Goal: Book appointment/travel/reservation

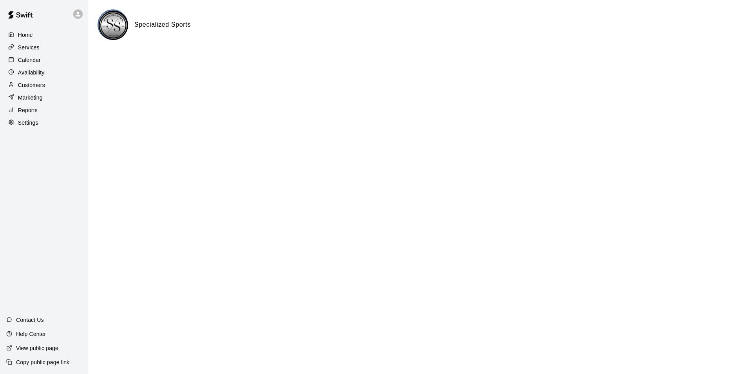
click at [35, 59] on p "Calendar" at bounding box center [29, 60] width 23 height 8
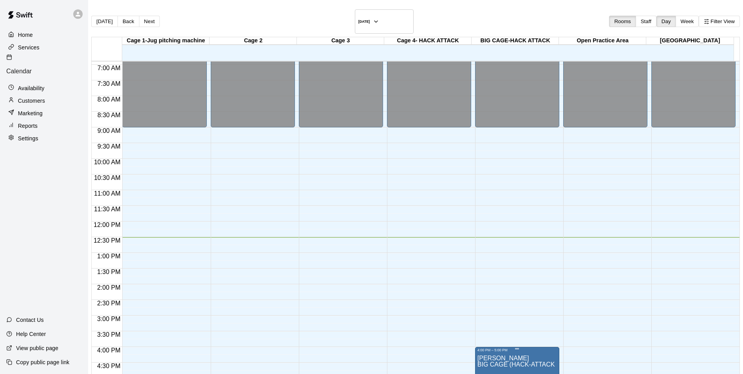
scroll to position [235, 0]
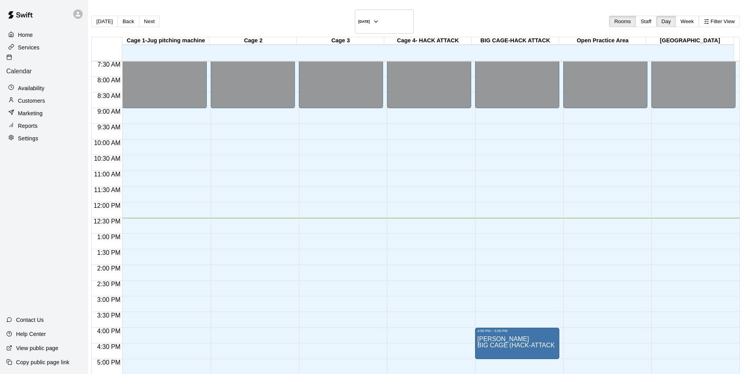
click at [445, 12] on div "[DATE] Back [DATE][DATE] Rooms Staff Day Week Filter View" at bounding box center [415, 22] width 649 height 27
click at [239, 21] on div "[DATE] Back [DATE][DATE] Rooms Staff Day Week Filter View" at bounding box center [415, 22] width 649 height 27
click at [247, 9] on main "[DATE] Back [DATE][DATE] Rooms Staff Day Week Filter View Cage 1-Jug pitching m…" at bounding box center [415, 213] width 655 height 427
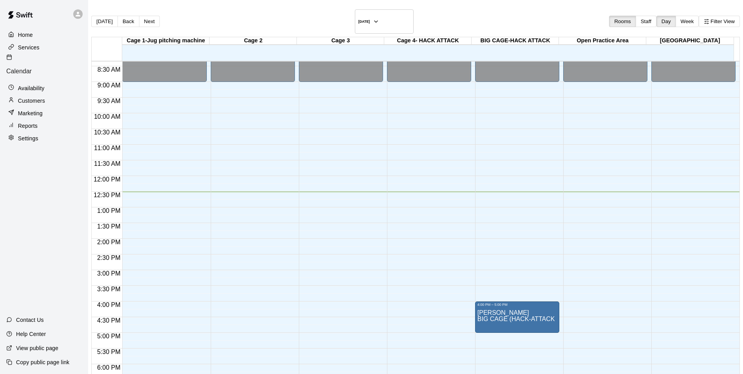
scroll to position [275, 0]
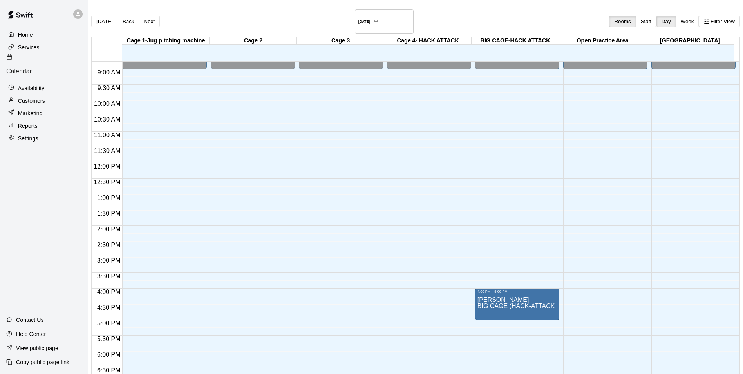
click at [36, 97] on p "Customers" at bounding box center [31, 101] width 27 height 8
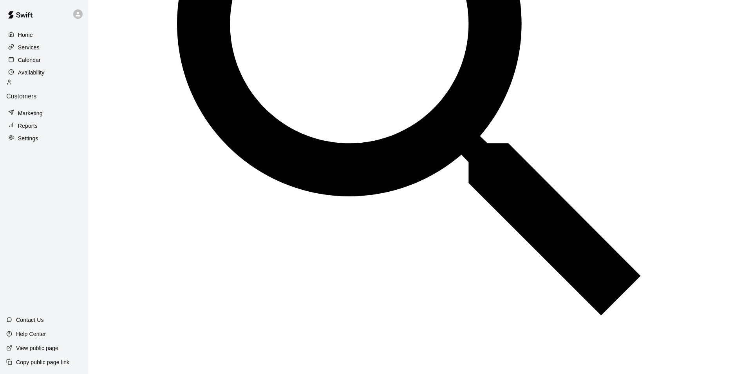
scroll to position [304, 0]
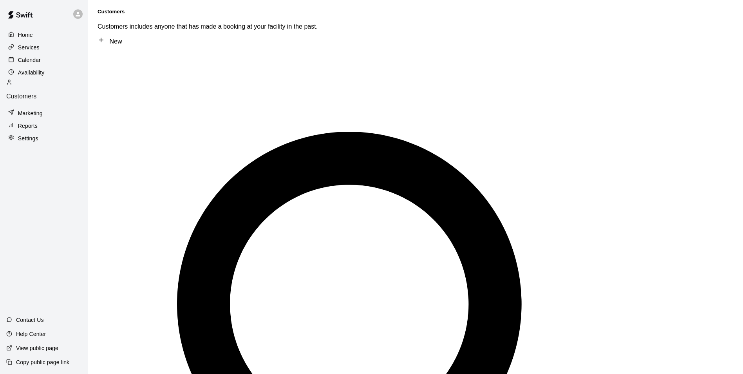
scroll to position [0, 0]
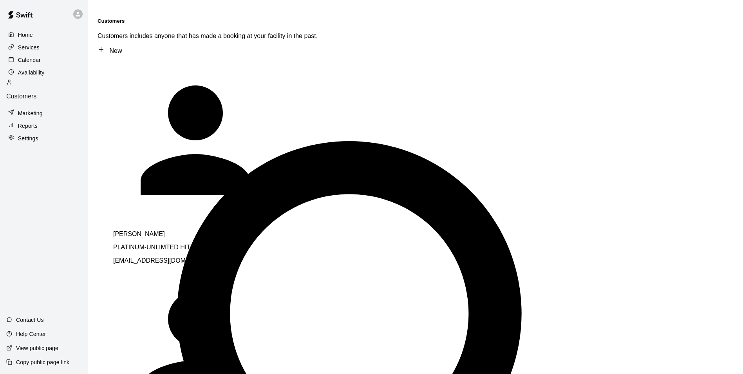
type input "***"
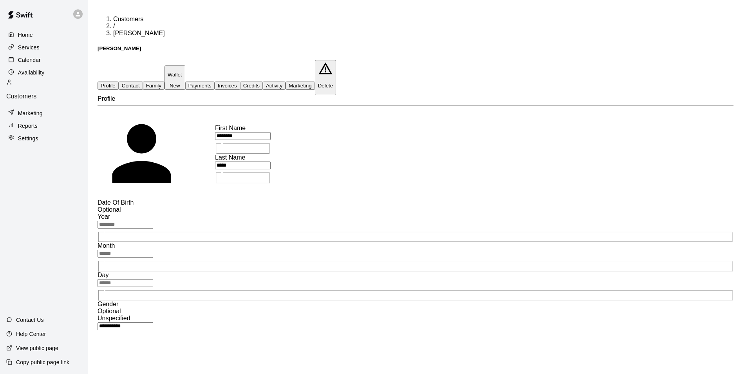
click at [315, 81] on button "Marketing" at bounding box center [300, 85] width 29 height 8
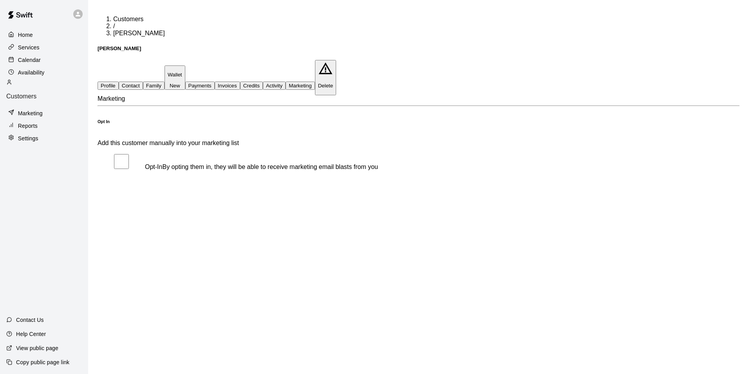
click at [286, 81] on button "Activity" at bounding box center [274, 85] width 23 height 8
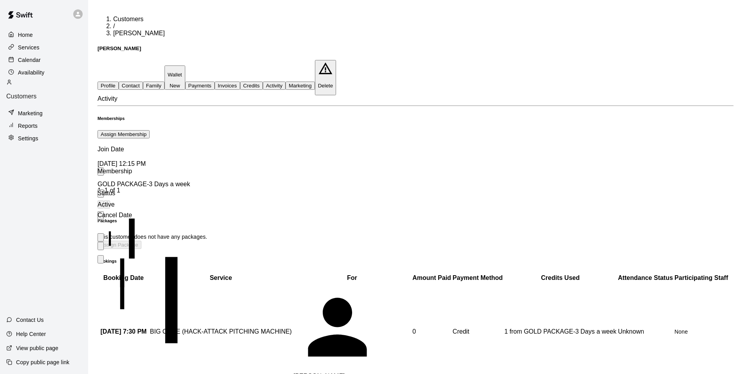
click at [101, 248] on icon "more actions" at bounding box center [101, 248] width 0 height 0
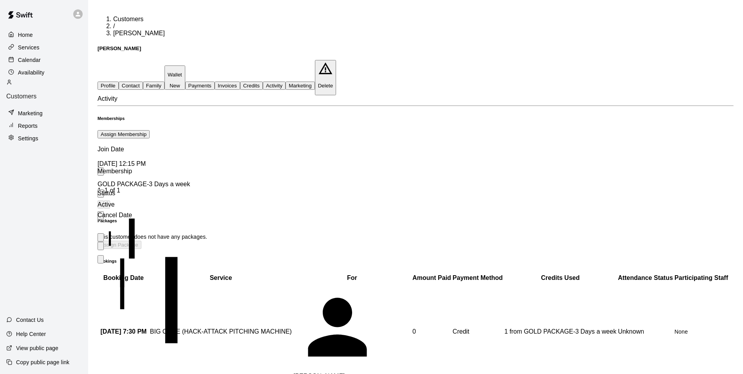
click at [147, 182] on div "Status" at bounding box center [122, 193] width 49 height 22
click at [109, 241] on icon "Sort" at bounding box center [105, 244] width 6 height 6
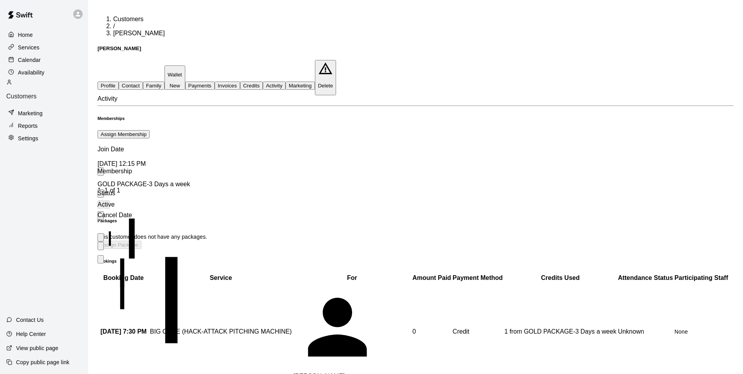
click at [101, 261] on icon "Menu" at bounding box center [101, 261] width 0 height 0
click at [280, 218] on div "Packages This customer does not have any packages. Assign Package" at bounding box center [416, 233] width 636 height 31
click at [215, 81] on button "Payments" at bounding box center [199, 85] width 29 height 8
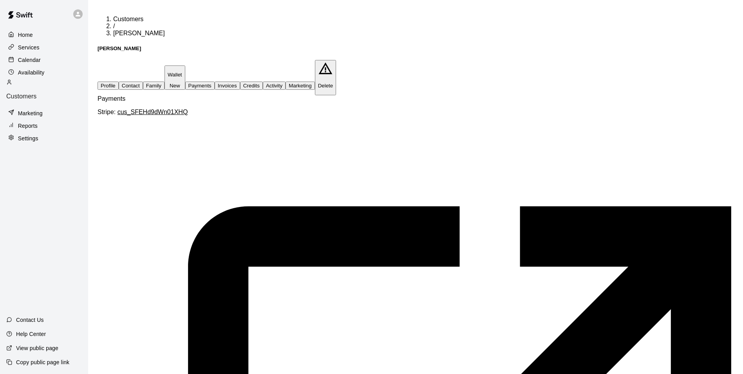
click at [286, 81] on button "Activity" at bounding box center [274, 85] width 23 height 8
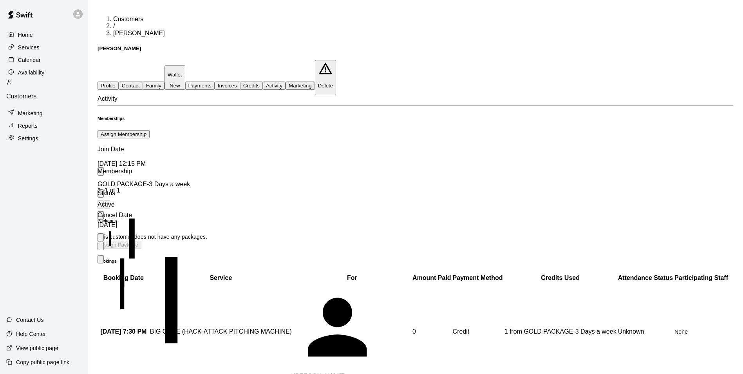
click at [101, 248] on icon "more actions" at bounding box center [101, 248] width 0 height 0
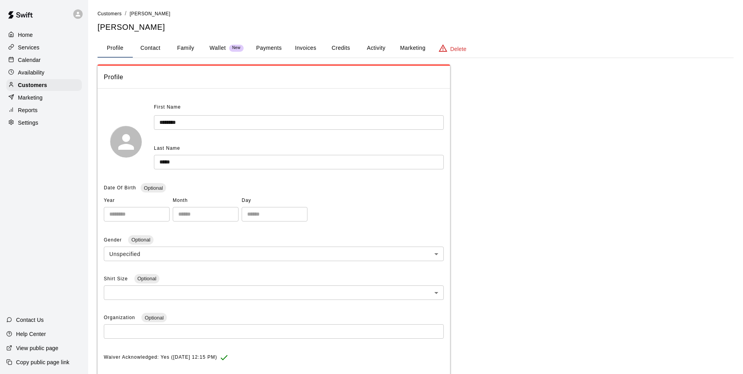
click at [376, 46] on button "Activity" at bounding box center [375, 48] width 35 height 19
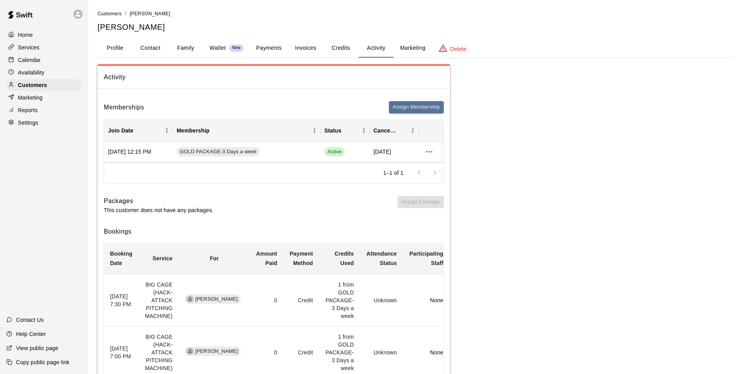
click at [33, 60] on p "Calendar" at bounding box center [29, 60] width 23 height 8
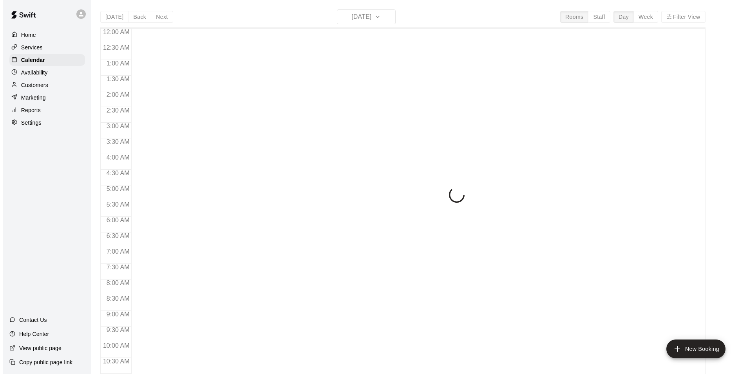
scroll to position [395, 0]
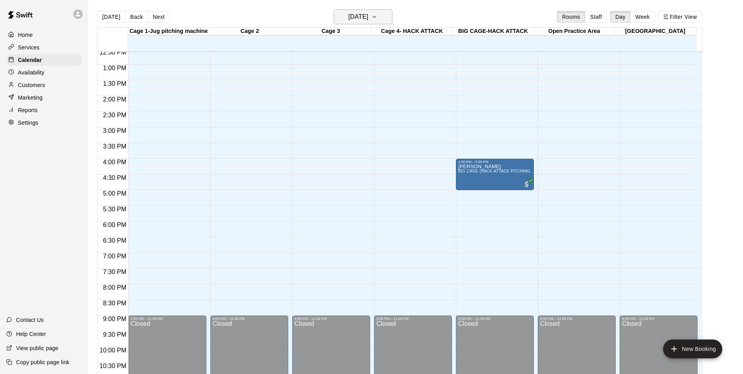
click at [378, 16] on icon "button" at bounding box center [374, 16] width 6 height 9
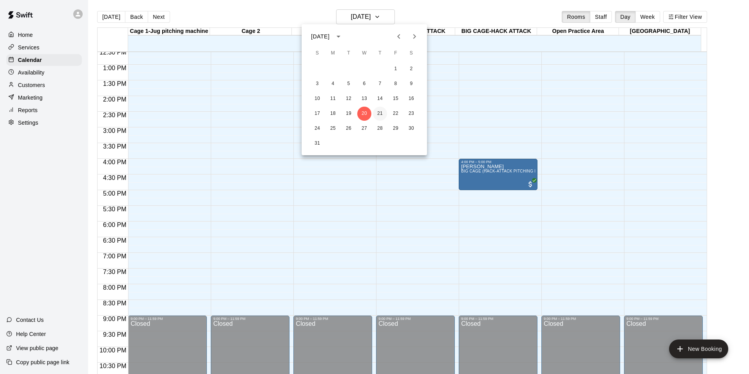
click at [381, 113] on button "21" at bounding box center [380, 114] width 14 height 14
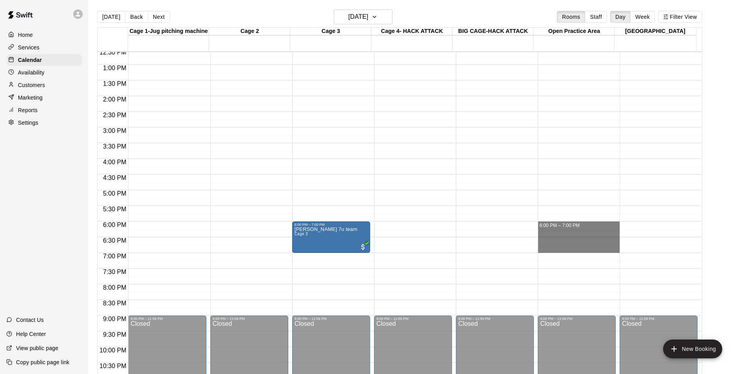
drag, startPoint x: 570, startPoint y: 224, endPoint x: 572, endPoint y: 248, distance: 23.6
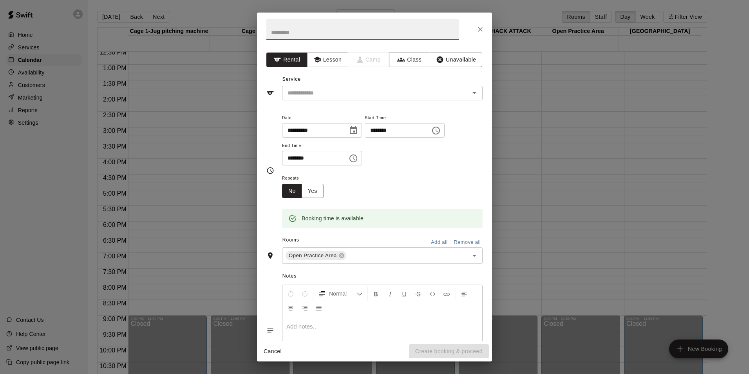
click at [307, 33] on input "text" at bounding box center [362, 29] width 193 height 21
type input "**********"
click at [416, 94] on input "text" at bounding box center [370, 93] width 173 height 10
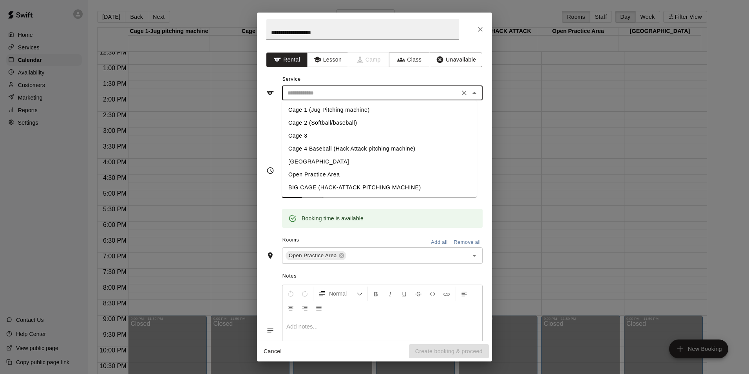
click at [316, 174] on li "Open Practice Area" at bounding box center [379, 174] width 195 height 13
type input "**********"
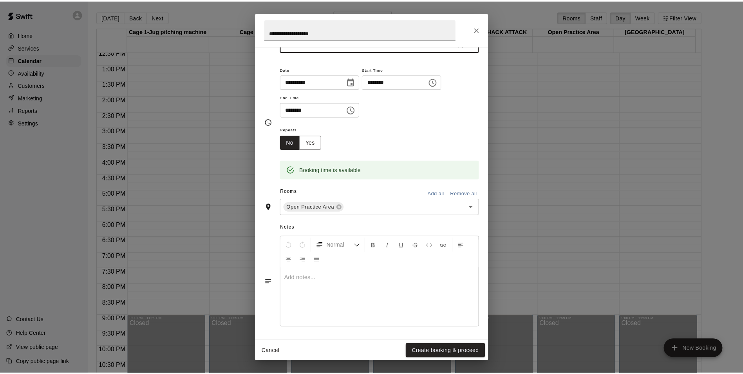
scroll to position [50, 0]
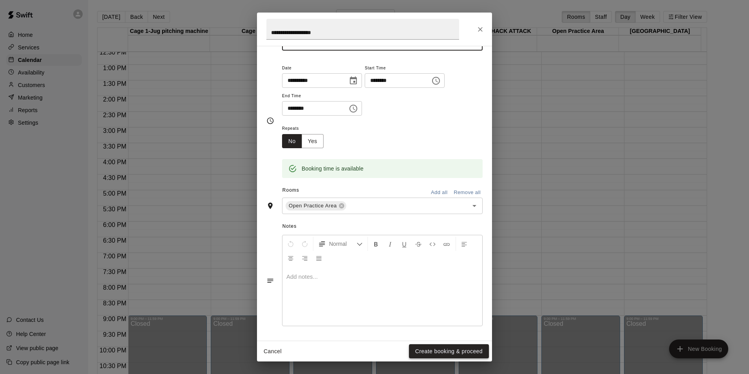
click at [451, 350] on button "Create booking & proceed" at bounding box center [449, 351] width 80 height 14
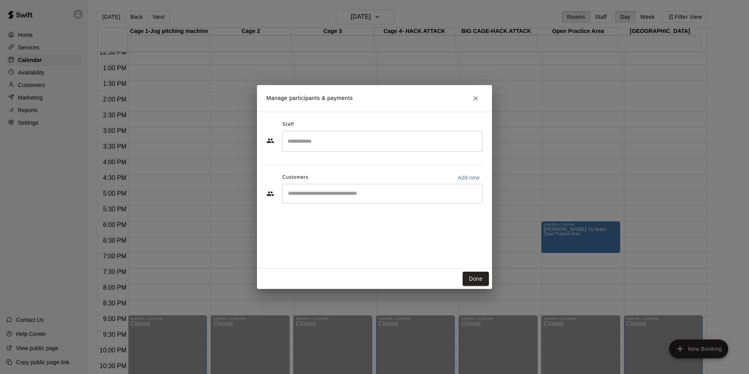
click at [325, 194] on input "Start typing to search customers..." at bounding box center [383, 194] width 194 height 8
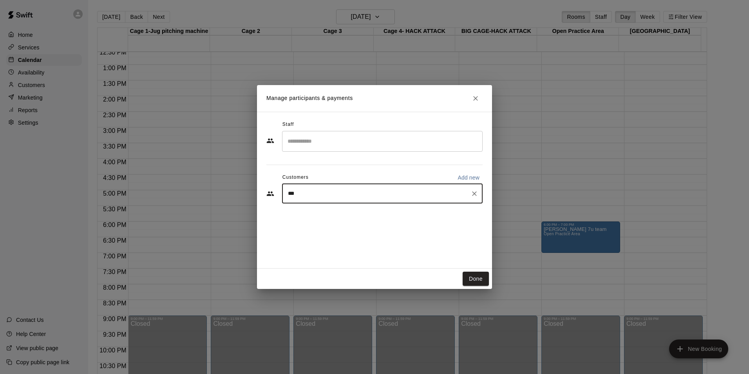
type input "****"
click at [328, 217] on div "Kyle Grissom kgrissom369@gmail.com" at bounding box center [346, 216] width 84 height 17
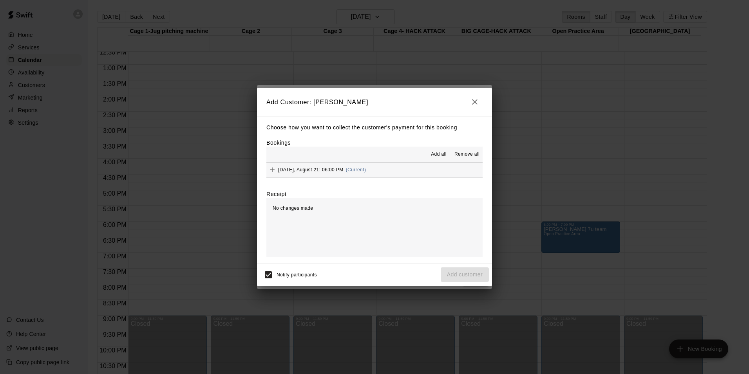
click at [317, 171] on span "Thursday, August 21: 06:00 PM" at bounding box center [310, 169] width 65 height 5
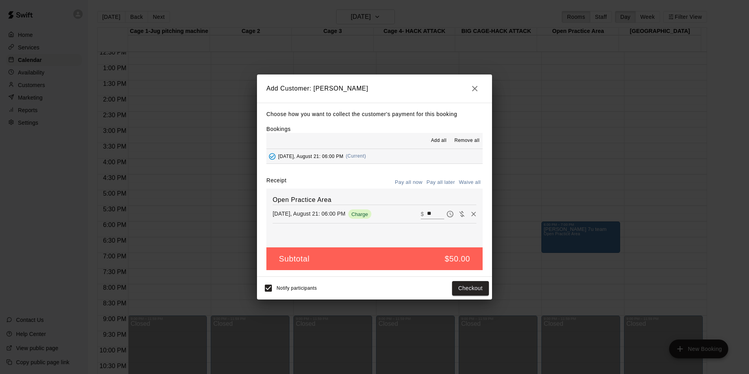
click at [470, 182] on button "Waive all" at bounding box center [470, 182] width 26 height 12
type input "*"
click at [465, 285] on button "Add customer" at bounding box center [465, 288] width 48 height 14
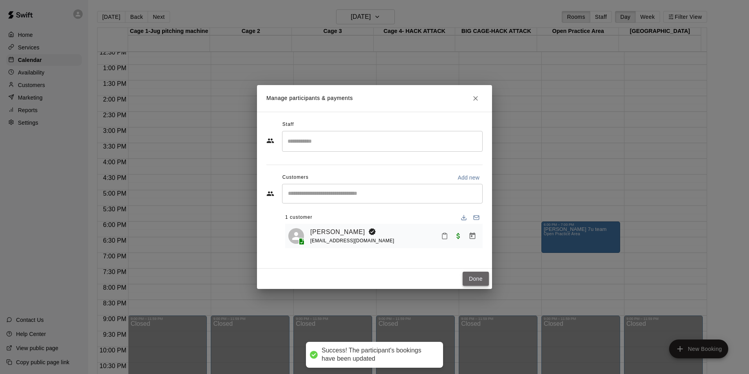
click at [481, 277] on button "Done" at bounding box center [476, 278] width 26 height 14
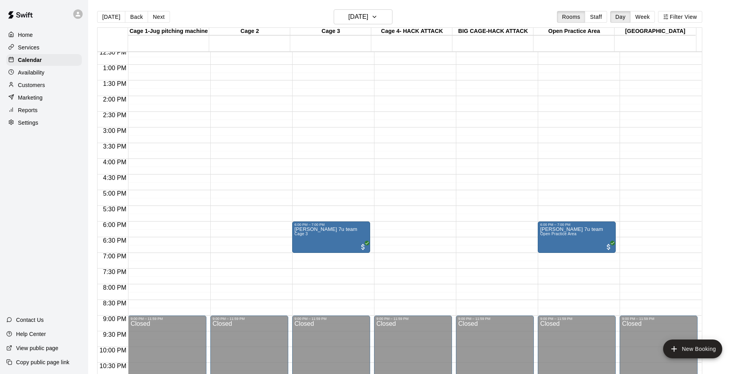
click at [439, 13] on div "Today Back Next Thursday Aug 21 Rooms Staff Day Week Filter View" at bounding box center [399, 18] width 605 height 18
